Goal: Submit feedback/report problem

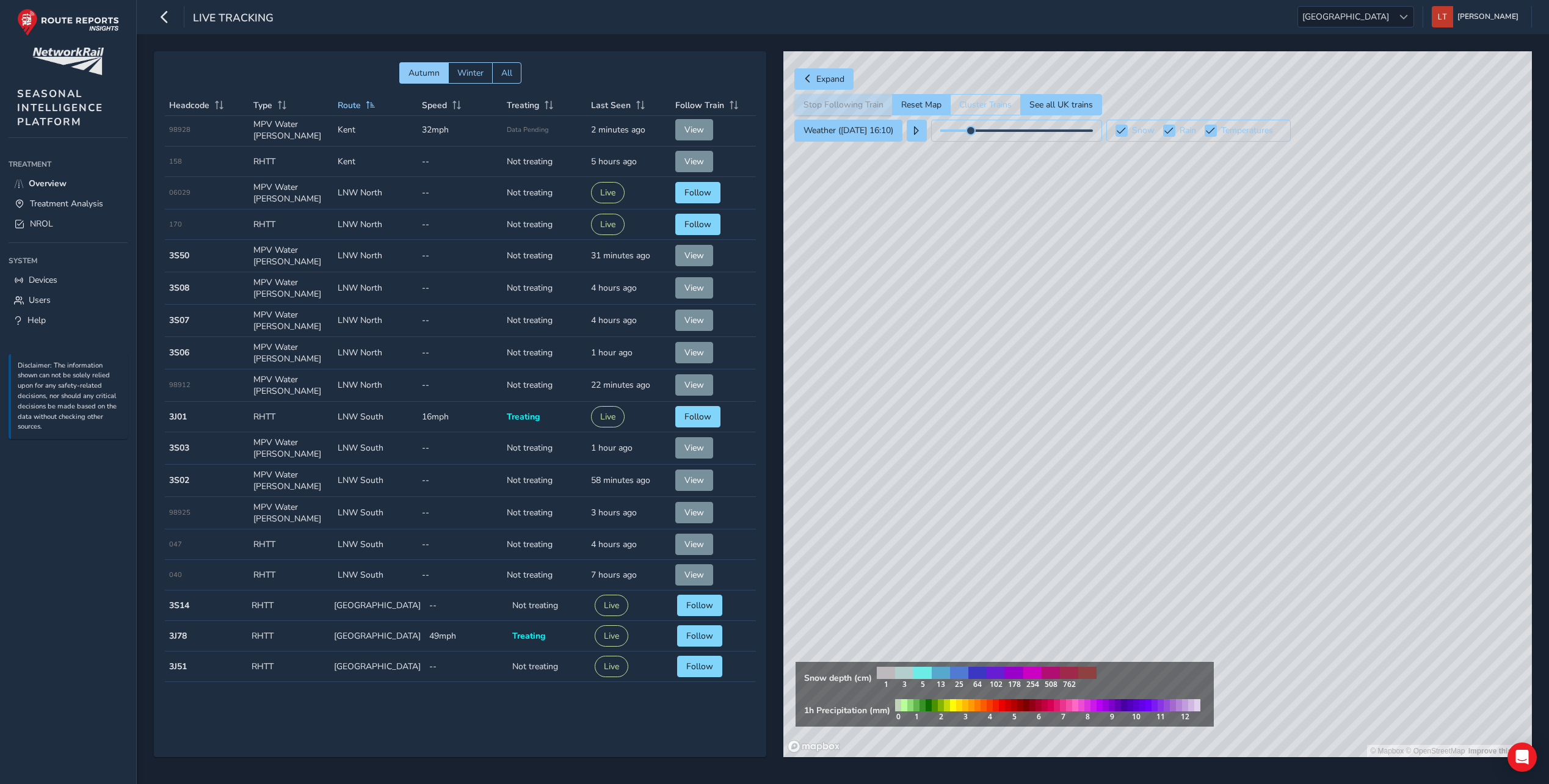
scroll to position [839, 0]
drag, startPoint x: 1135, startPoint y: 258, endPoint x: 1073, endPoint y: 277, distance: 64.8
click at [1117, 258] on div "© Mapbox © OpenStreetMap Improve this map" at bounding box center [1158, 404] width 749 height 706
drag, startPoint x: 1073, startPoint y: 277, endPoint x: 1250, endPoint y: 254, distance: 178.5
click at [911, 291] on div "© Mapbox © OpenStreetMap Improve this map" at bounding box center [1158, 404] width 749 height 706
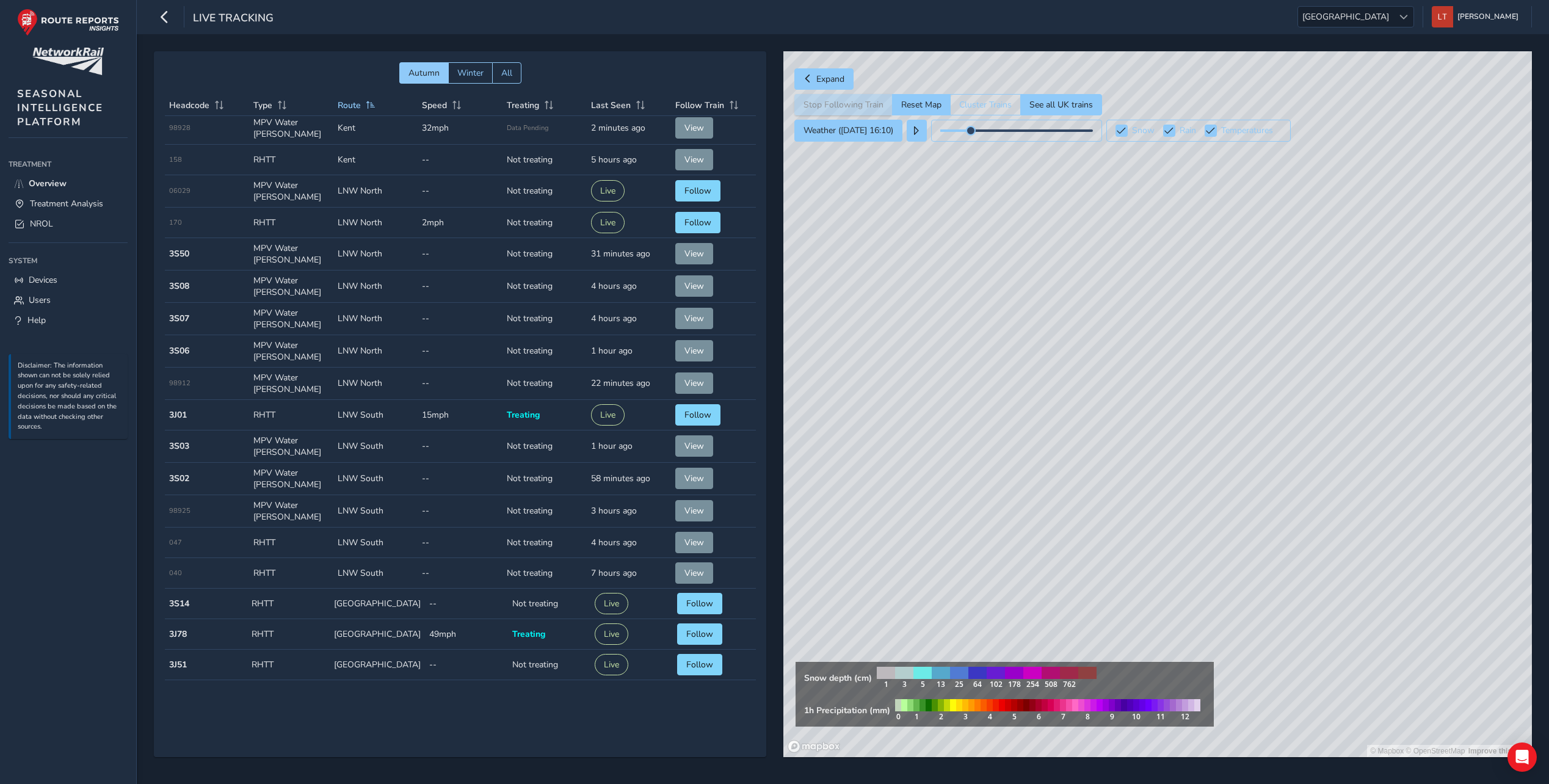
drag, startPoint x: 1250, startPoint y: 254, endPoint x: 906, endPoint y: 286, distance: 345.5
click at [906, 286] on div "© Mapbox © OpenStreetMap Improve this map" at bounding box center [1158, 404] width 749 height 706
drag, startPoint x: 1209, startPoint y: 255, endPoint x: 1198, endPoint y: 247, distance: 13.6
click at [1100, 266] on div "© Mapbox © OpenStreetMap Improve this map" at bounding box center [1158, 404] width 749 height 706
drag, startPoint x: 1267, startPoint y: 236, endPoint x: 1324, endPoint y: 273, distance: 68.0
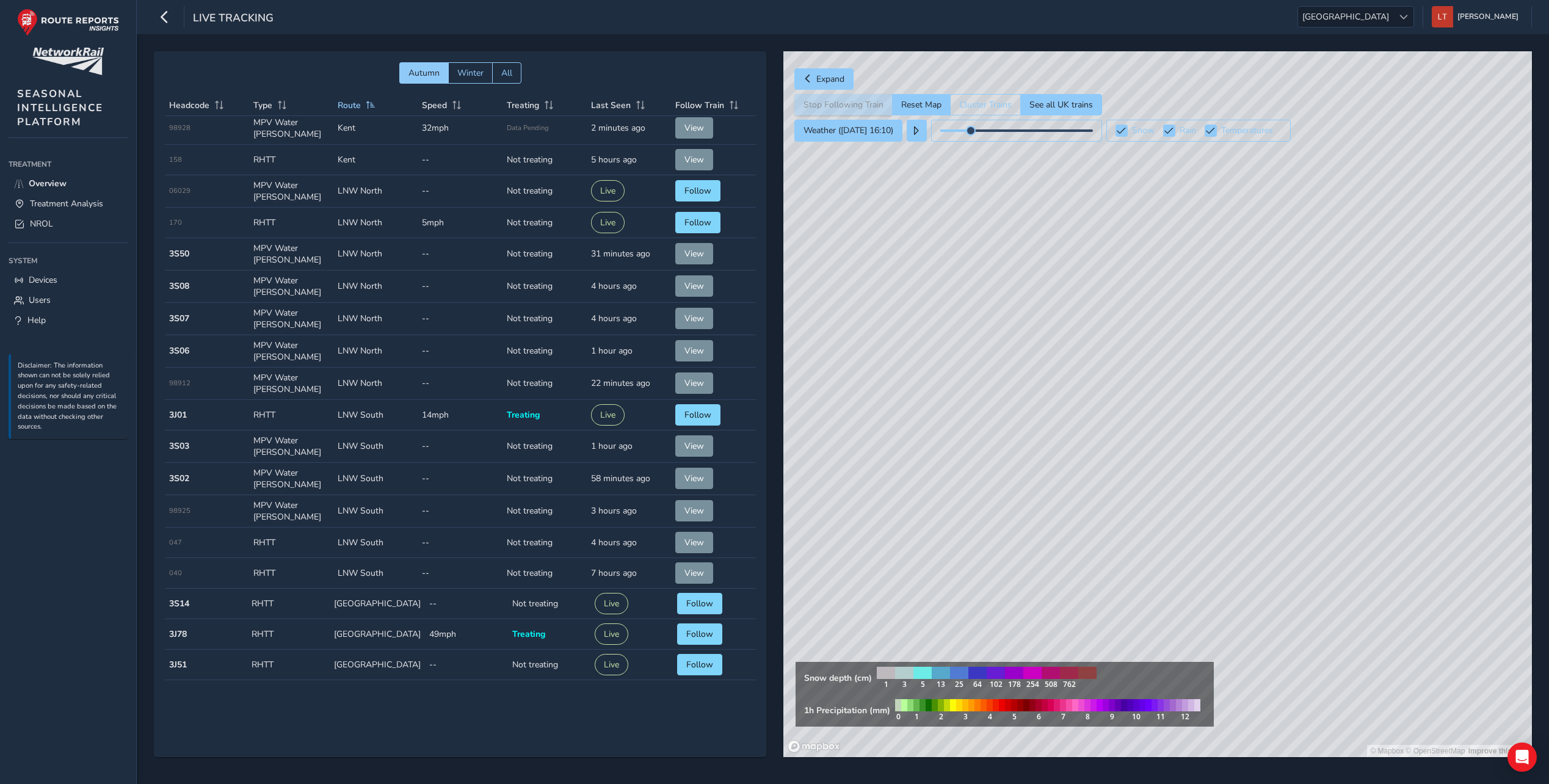
click at [1090, 257] on div "© Mapbox © OpenStreetMap Improve this map" at bounding box center [1158, 404] width 749 height 706
drag, startPoint x: 1275, startPoint y: 237, endPoint x: 1313, endPoint y: 287, distance: 62.8
click at [1196, 172] on div "© Mapbox © OpenStreetMap Improve this map" at bounding box center [1158, 404] width 749 height 706
drag, startPoint x: 1350, startPoint y: 331, endPoint x: 1145, endPoint y: 349, distance: 205.8
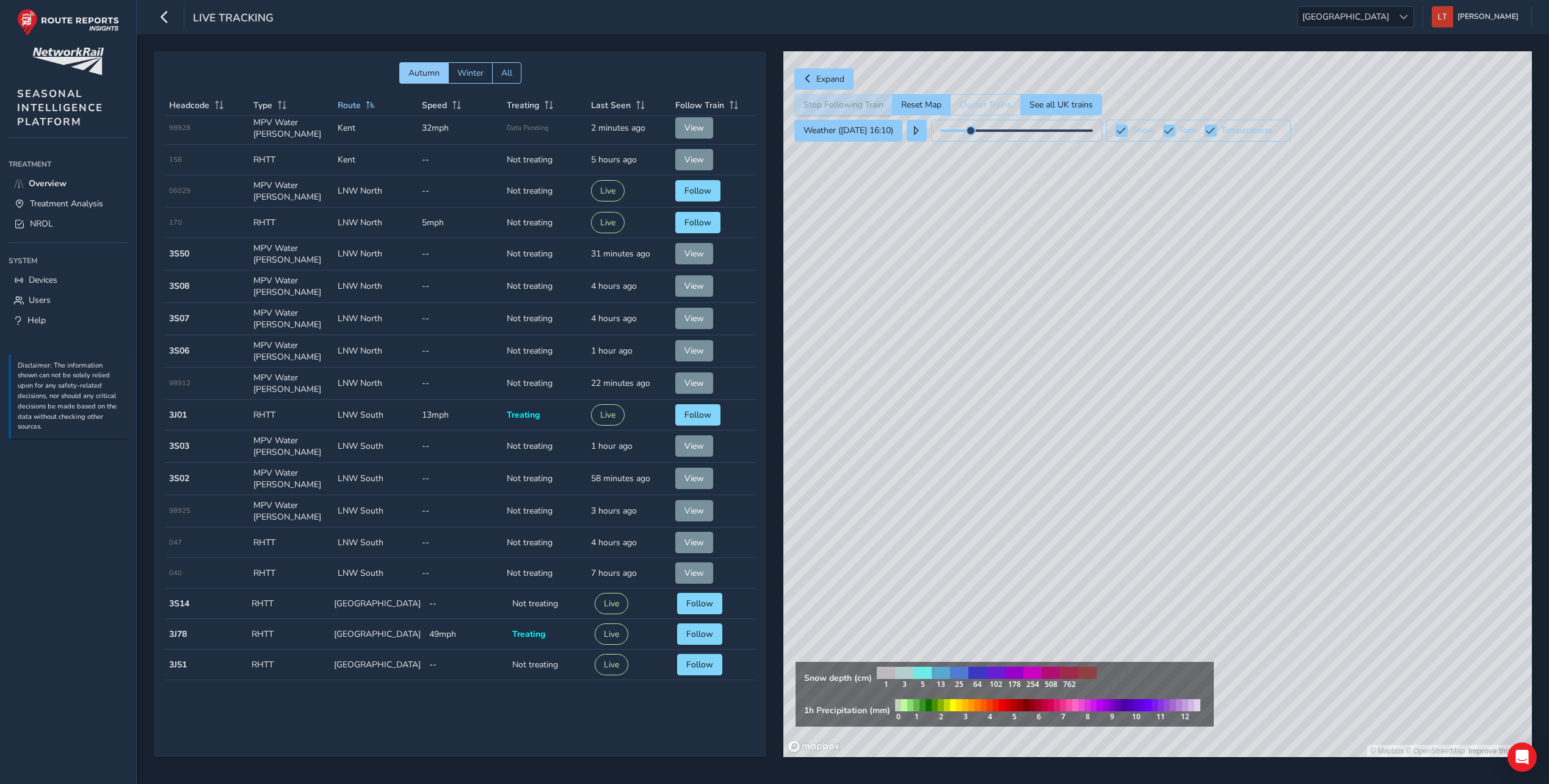
click at [1524, 331] on div "© Mapbox © OpenStreetMap Improve this map" at bounding box center [1158, 404] width 749 height 706
drag, startPoint x: 1145, startPoint y: 349, endPoint x: 1072, endPoint y: 334, distance: 74.5
click at [1351, 349] on div "© Mapbox © OpenStreetMap Improve this map" at bounding box center [1158, 404] width 749 height 706
